Goal: Task Accomplishment & Management: Use online tool/utility

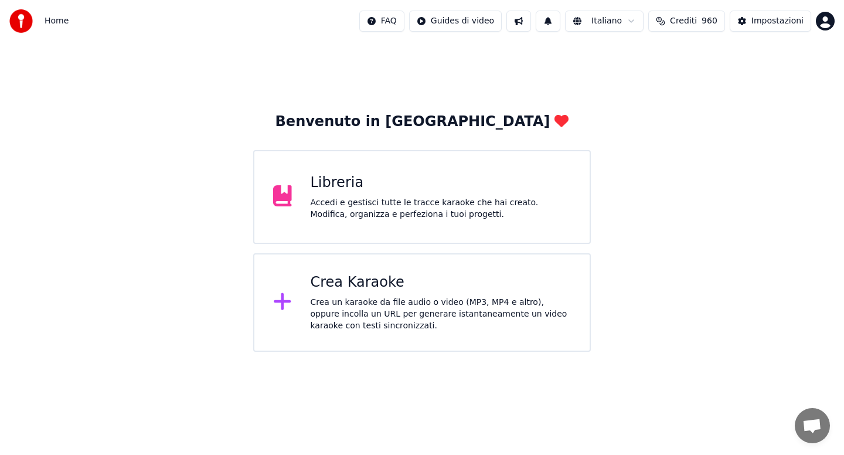
click at [355, 295] on div "Crea Karaoke Crea un karaoke da file audio o video (MP3, MP4 e altro), oppure i…" at bounding box center [441, 302] width 261 height 59
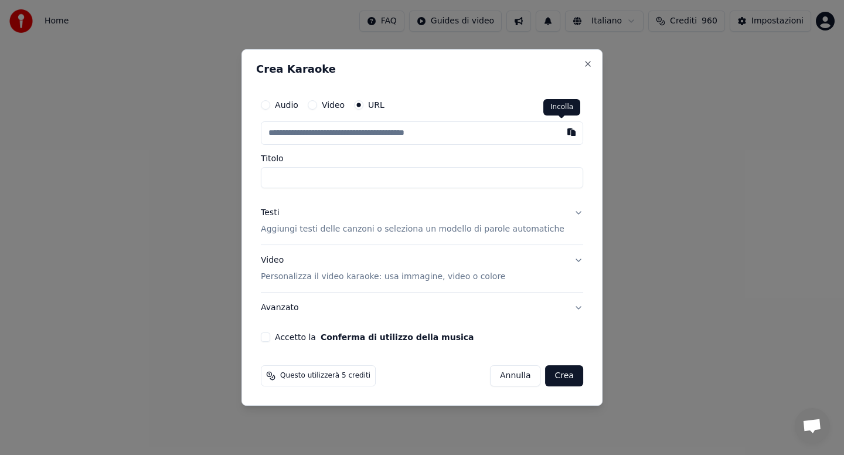
click at [560, 139] on button "button" at bounding box center [571, 131] width 23 height 21
type input "**********"
click at [566, 260] on button "Video Personalizza il video karaoke: usa immagine, video o colore" at bounding box center [422, 268] width 322 height 47
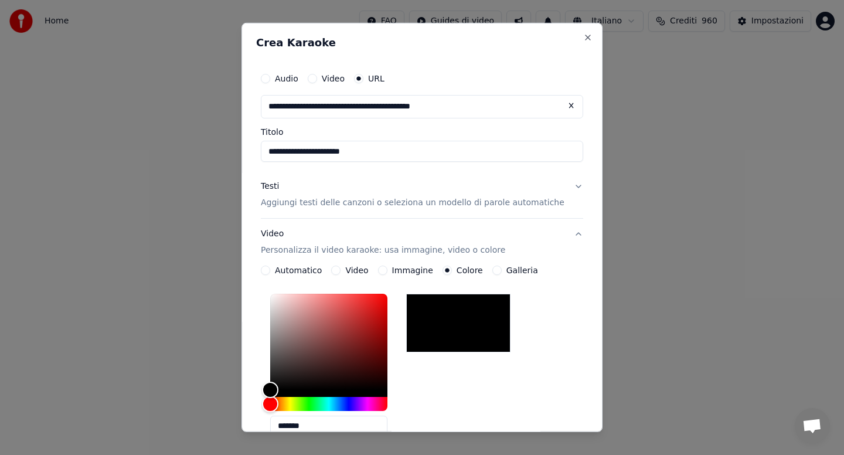
click at [569, 234] on button "Video Personalizza il video karaoke: usa immagine, video o colore" at bounding box center [422, 242] width 322 height 47
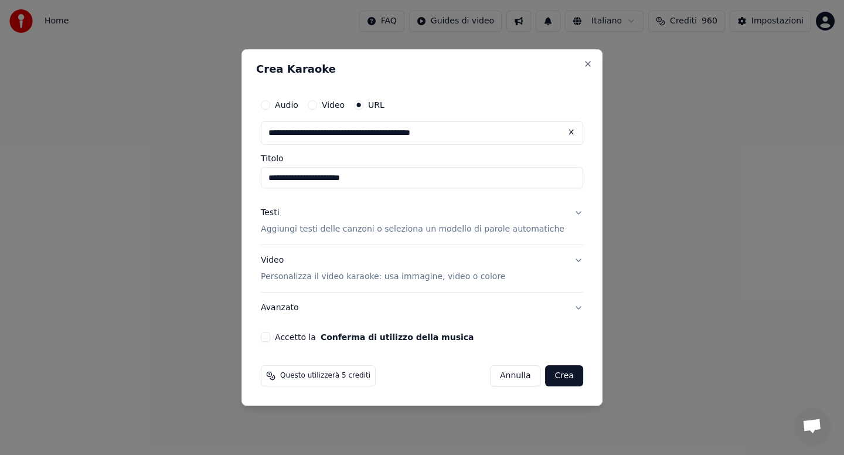
click at [568, 214] on button "Testi Aggiungi testi delle canzoni o seleziona un modello di parole automatiche" at bounding box center [422, 221] width 322 height 47
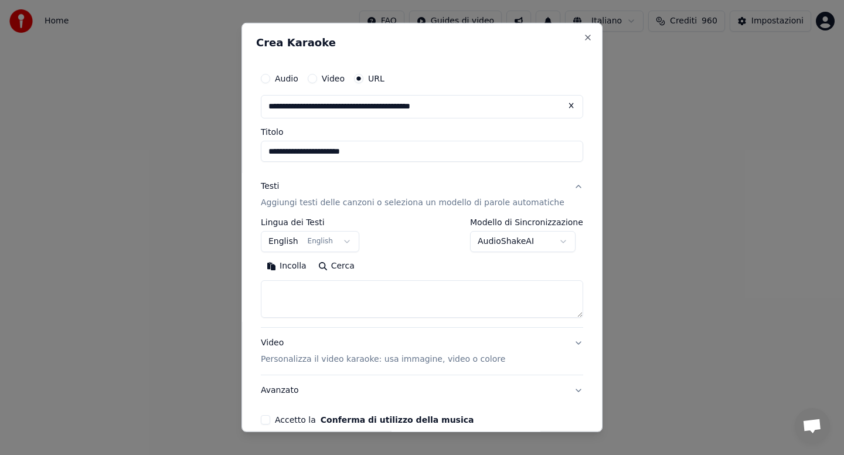
click at [298, 265] on button "Incolla" at bounding box center [287, 266] width 52 height 19
type textarea "**********"
click at [270, 421] on button "Accetto la Conferma di utilizzo della musica" at bounding box center [265, 419] width 9 height 9
click at [514, 399] on button "Avanzato" at bounding box center [422, 390] width 322 height 30
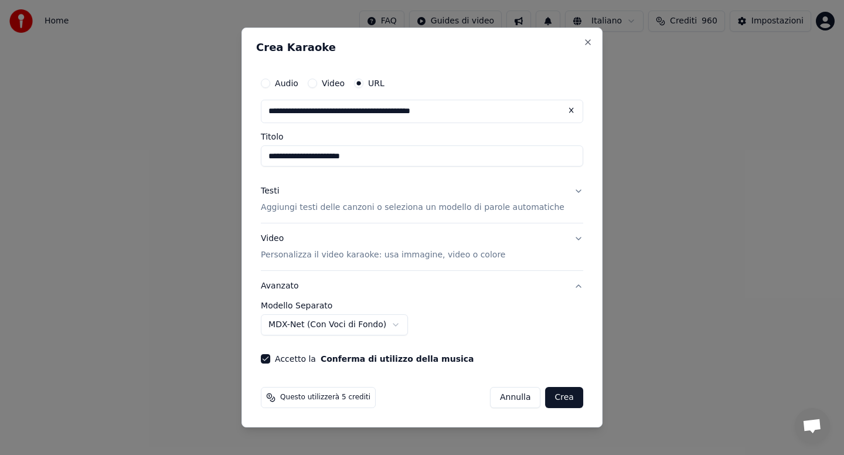
click at [555, 401] on button "Crea" at bounding box center [565, 397] width 38 height 21
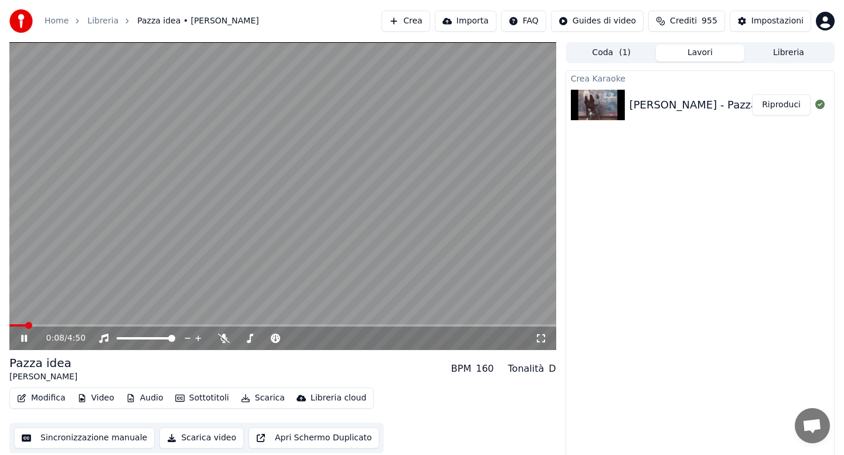
click at [26, 339] on icon at bounding box center [24, 338] width 6 height 7
click at [13, 326] on span at bounding box center [16, 325] width 7 height 7
click at [9, 322] on span at bounding box center [12, 325] width 7 height 7
click at [28, 337] on icon at bounding box center [33, 338] width 28 height 9
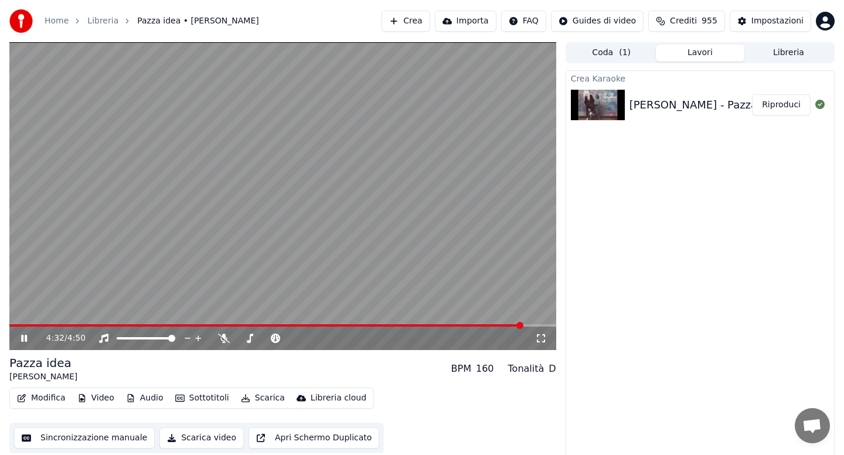
click at [499, 324] on span at bounding box center [266, 325] width 514 height 2
click at [223, 339] on icon at bounding box center [224, 338] width 12 height 9
click at [226, 339] on icon at bounding box center [223, 338] width 6 height 9
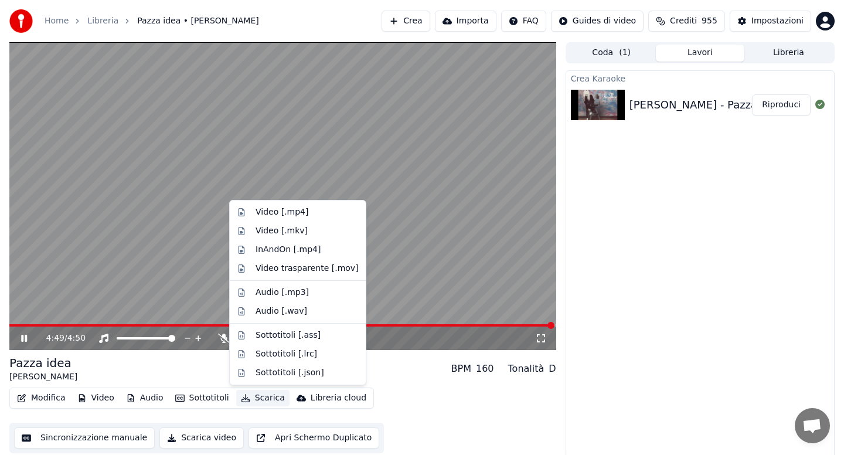
click at [260, 395] on button "Scarica" at bounding box center [262, 398] width 53 height 16
click at [277, 211] on div "Video [.mp4]" at bounding box center [282, 212] width 53 height 12
